Goal: Complete application form: Complete application form

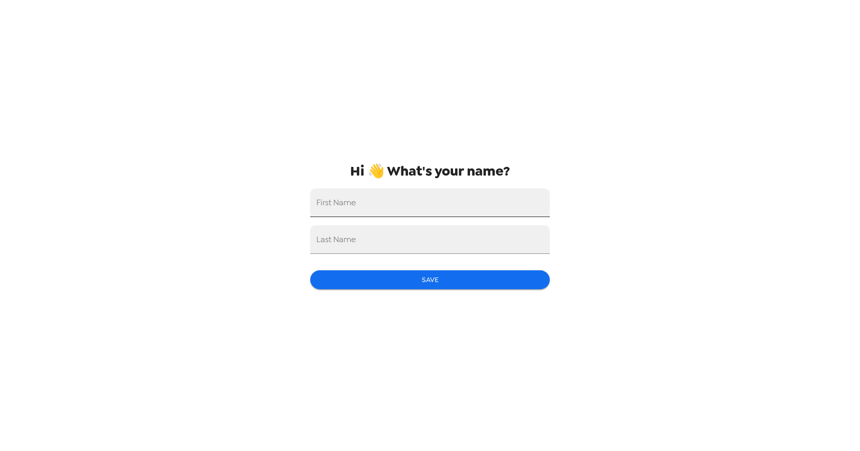
click at [362, 205] on input "First Name" at bounding box center [430, 202] width 240 height 29
type input "[PERSON_NAME]"
type input "Bavido"
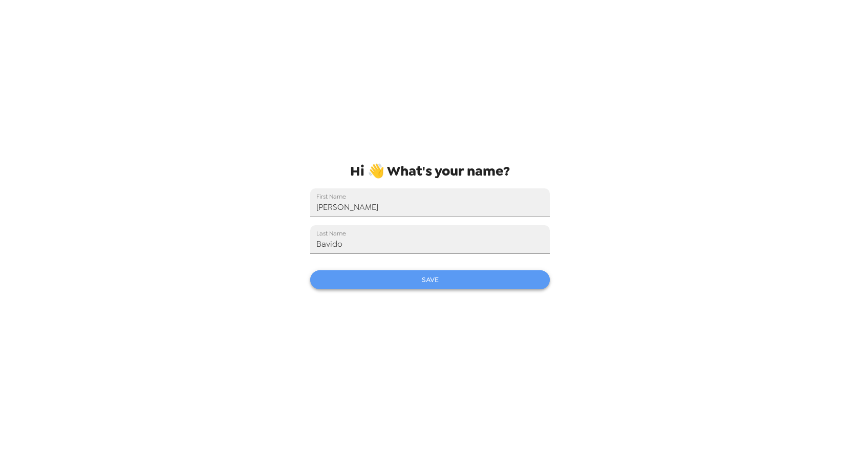
click at [436, 283] on button "Save" at bounding box center [430, 279] width 240 height 19
